Goal: Find specific page/section: Find specific page/section

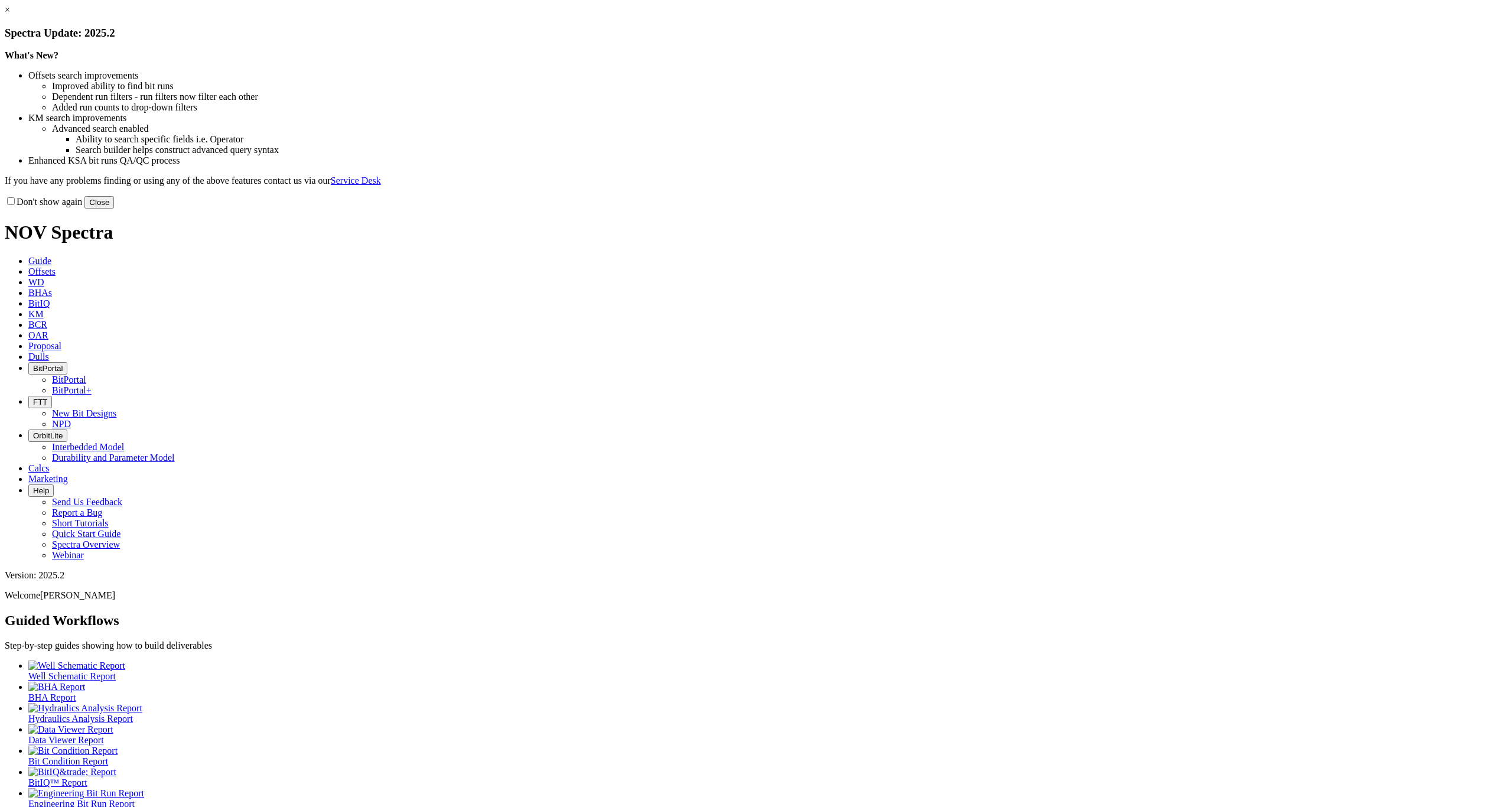
click at [114, 209] on button "Close" at bounding box center [99, 202] width 30 height 12
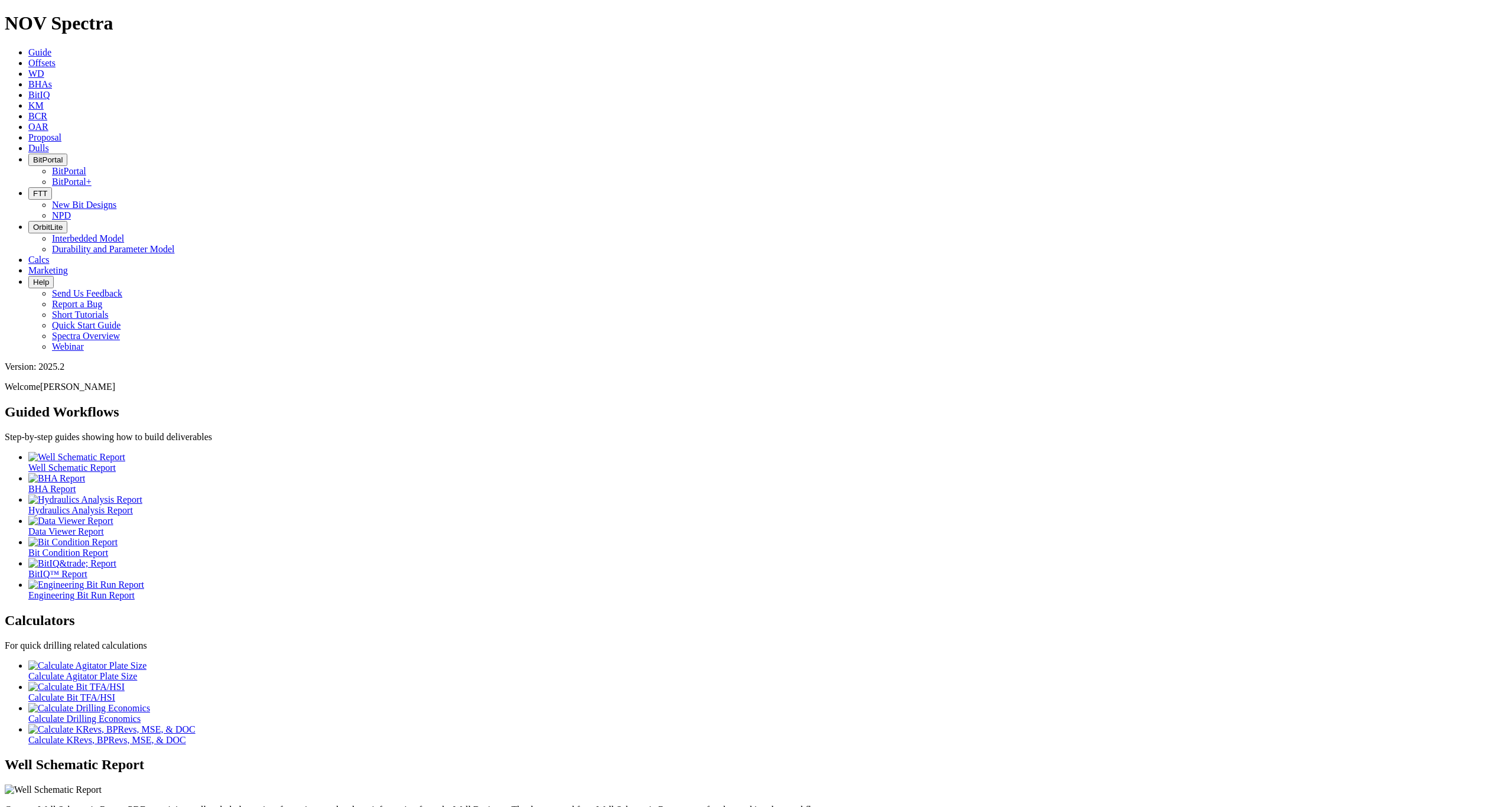
click at [49, 143] on link "Dulls" at bounding box center [39, 148] width 21 height 10
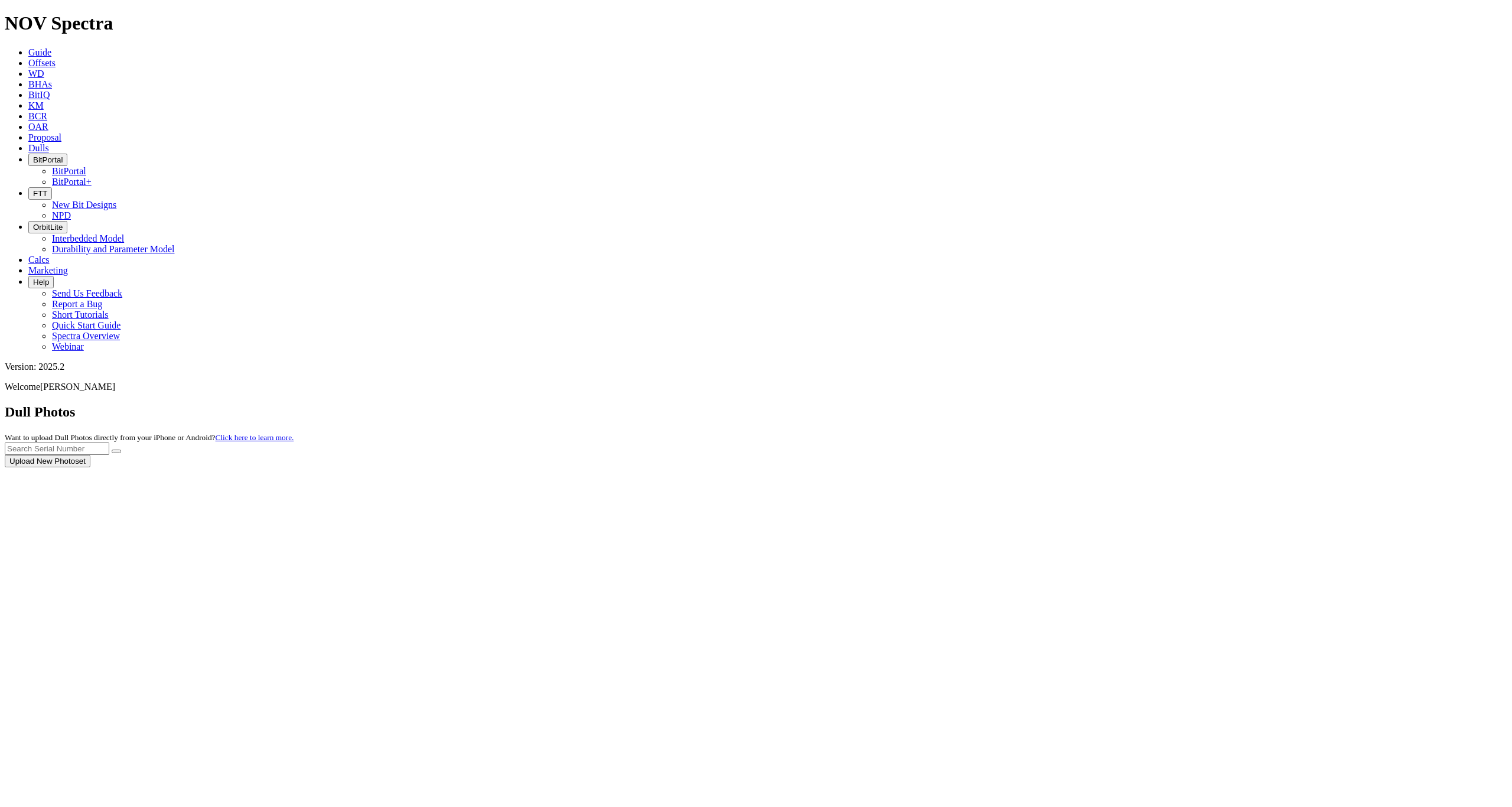
click at [579, 22] on body "Spectra is built to be used with Google Chrome. Please switch browsers. NOV Spe…" at bounding box center [756, 239] width 1502 height 454
click at [293, 433] on small "Want to upload Dull Photos directly from your iPhone or Android? Click here to …" at bounding box center [149, 437] width 289 height 9
click at [67, 154] on button "BitPortal" at bounding box center [48, 159] width 39 height 12
click at [86, 166] on link "BitPortal" at bounding box center [69, 171] width 34 height 10
